Goal: Find specific page/section: Find specific page/section

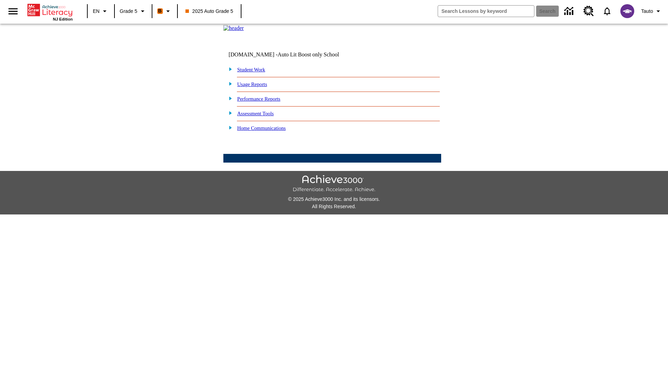
click at [256, 72] on link "Student Work" at bounding box center [251, 70] width 28 height 6
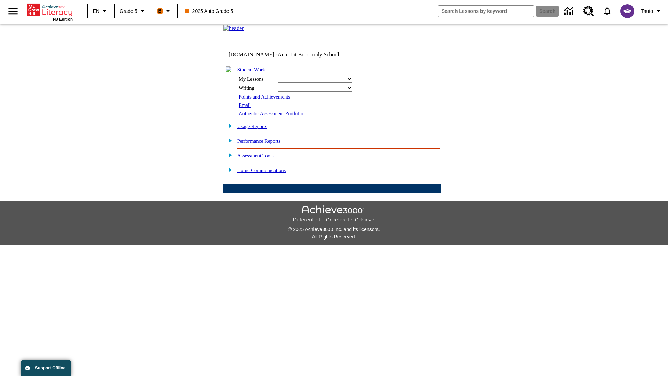
select select "/options/reports/?report_id=12&atype=4&section=2"
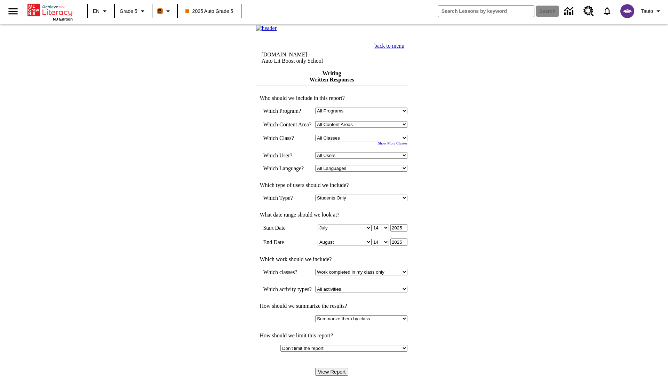
select select "11133131"
